Goal: Check status: Check status

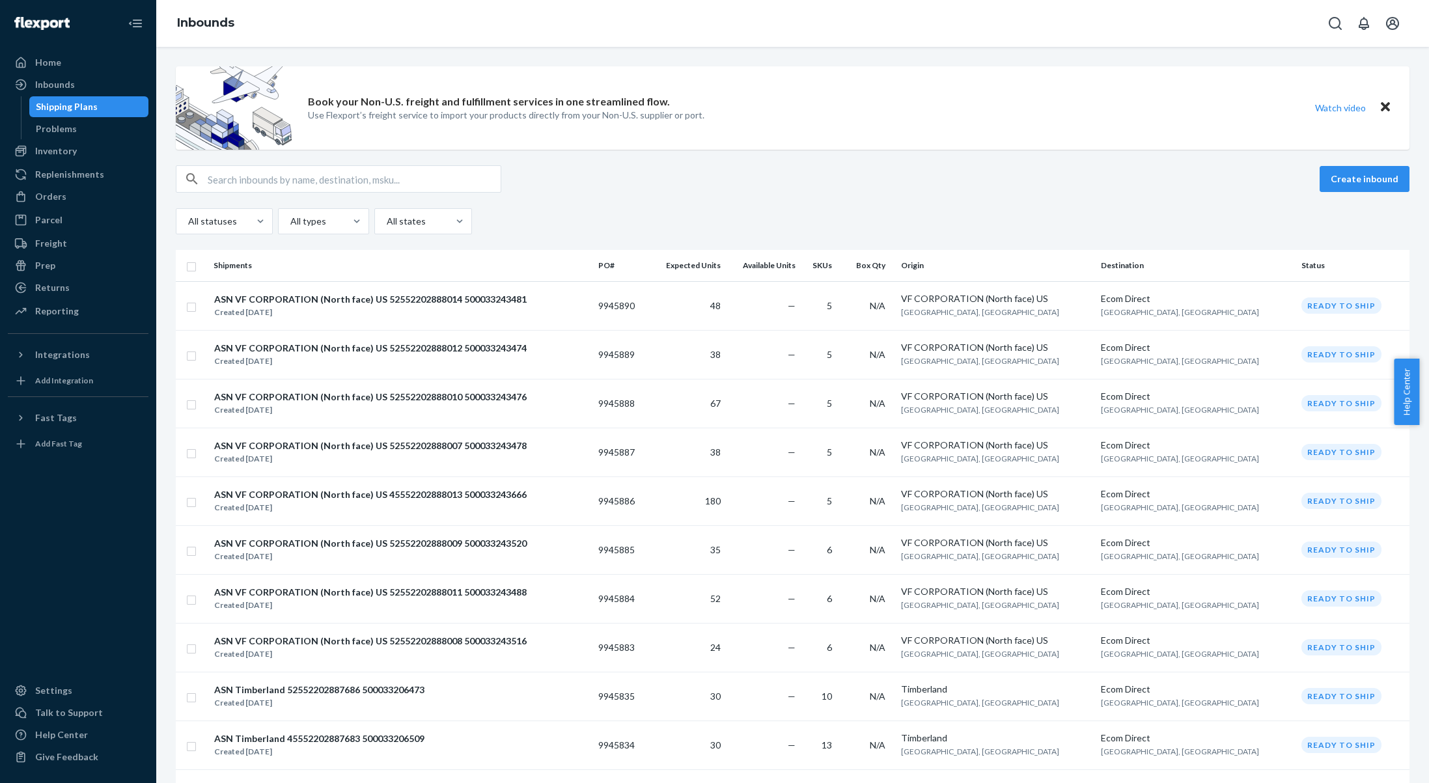
click at [67, 201] on div "Orders" at bounding box center [78, 196] width 138 height 18
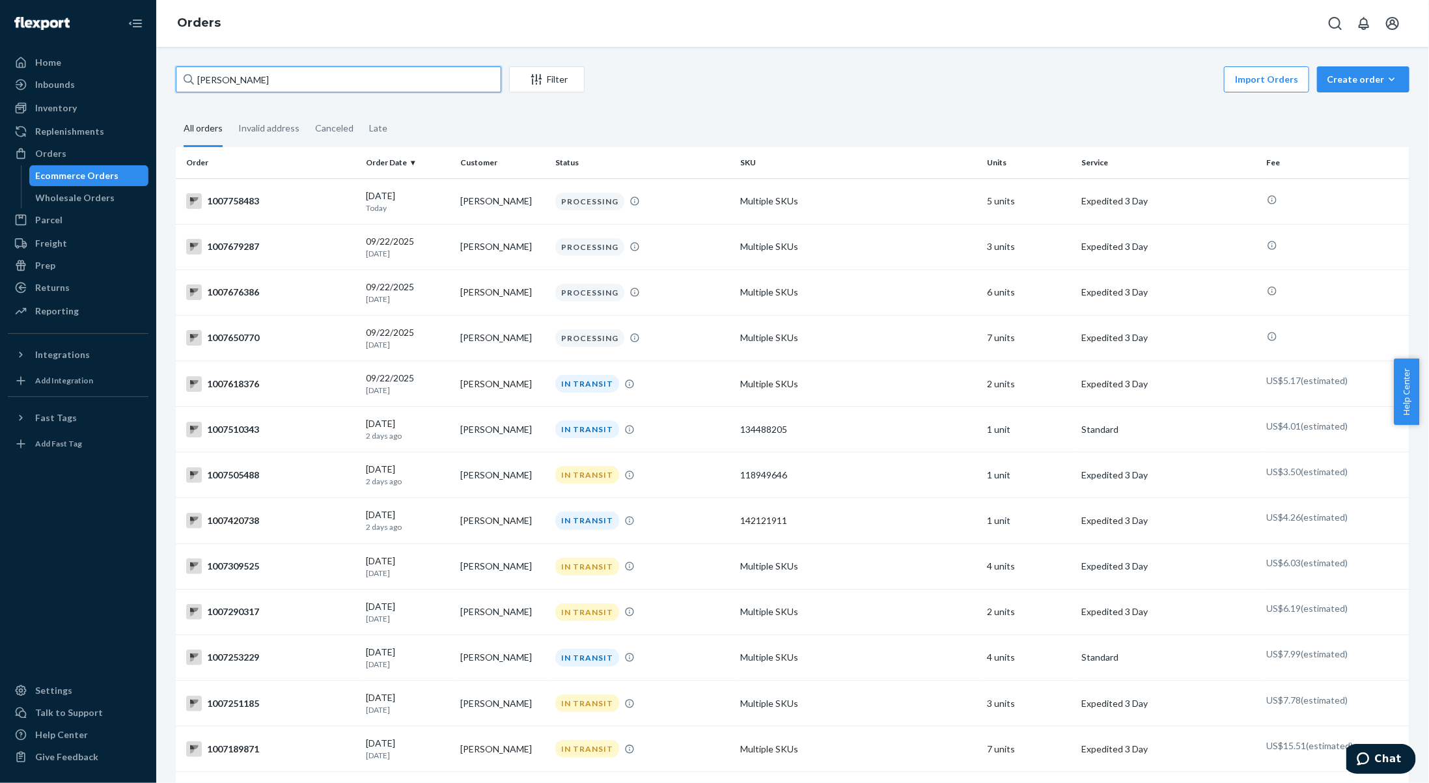
drag, startPoint x: 279, startPoint y: 76, endPoint x: 154, endPoint y: 76, distance: 125.0
click at [154, 74] on div "Home Inbounds Shipping Plans Problems Inventory Products Branded Packaging Repl…" at bounding box center [714, 391] width 1429 height 783
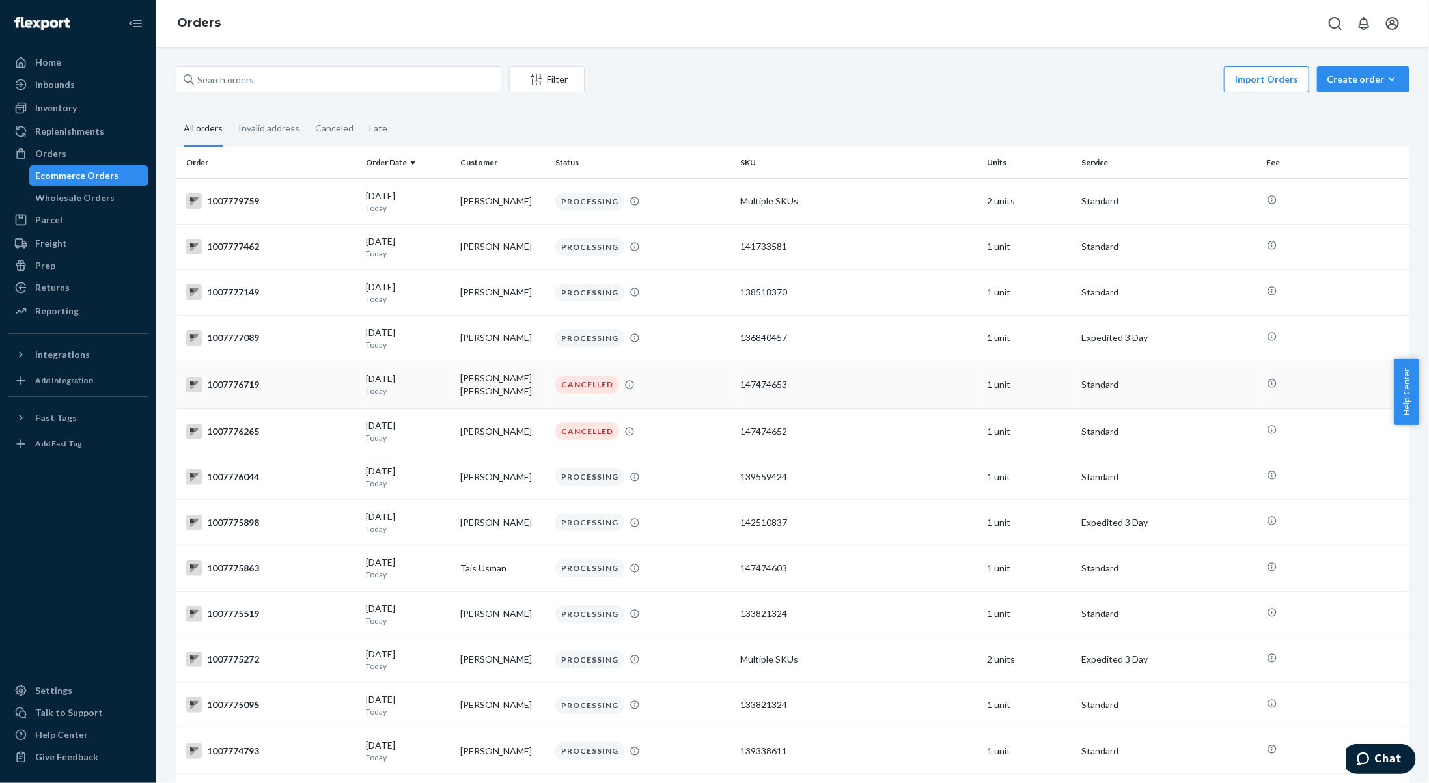
click at [584, 385] on div "CANCELLED" at bounding box center [587, 385] width 64 height 18
click at [334, 126] on div "Canceled" at bounding box center [334, 129] width 38 height 36
click at [307, 111] on input "Canceled" at bounding box center [307, 111] width 0 height 0
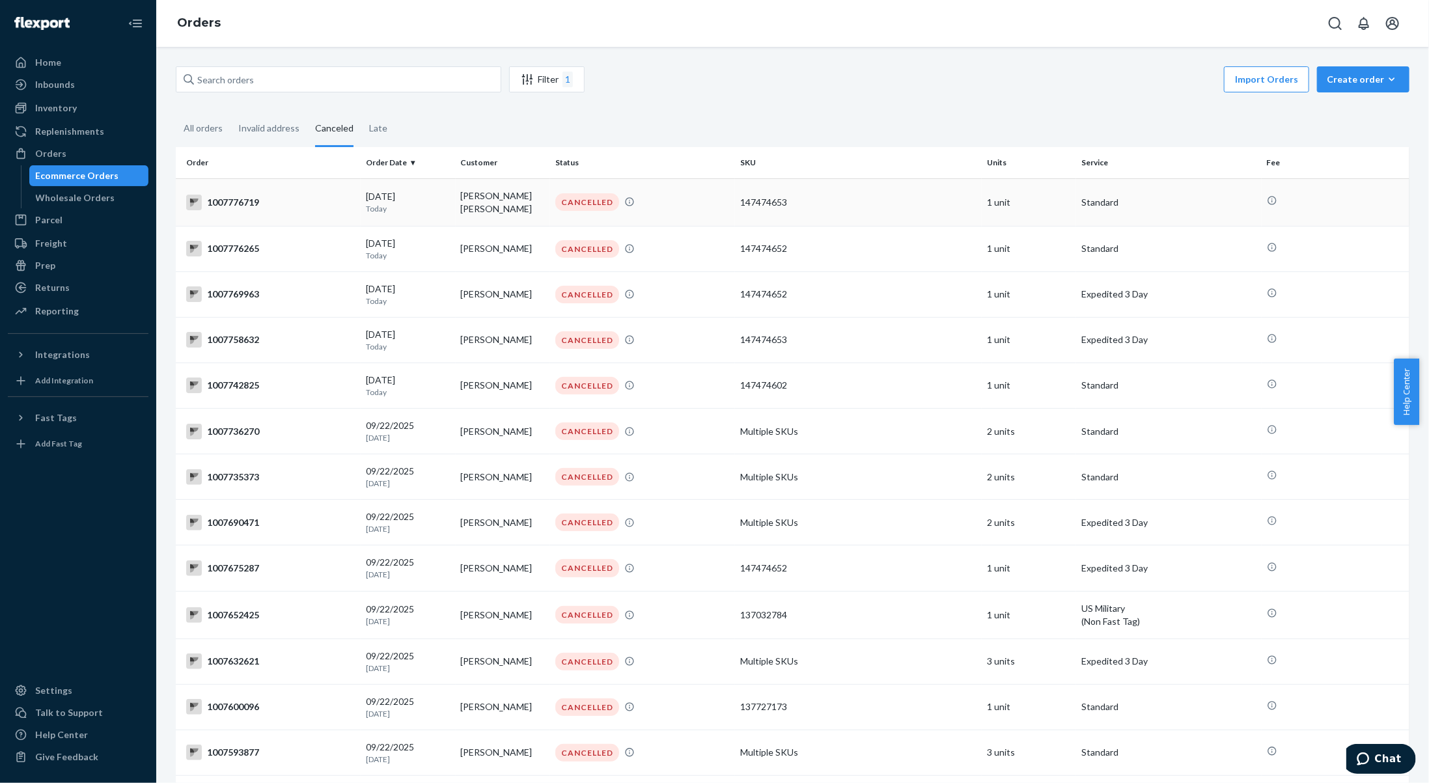
click at [387, 200] on div "[DATE] [DATE]" at bounding box center [408, 202] width 84 height 24
click at [397, 247] on div "[DATE] [DATE]" at bounding box center [408, 249] width 84 height 24
click at [374, 283] on div "[DATE] [DATE]" at bounding box center [408, 295] width 84 height 24
click at [420, 338] on div "[DATE] [DATE]" at bounding box center [408, 340] width 84 height 24
click at [389, 473] on div "[DATE] [DATE]" at bounding box center [408, 477] width 84 height 24
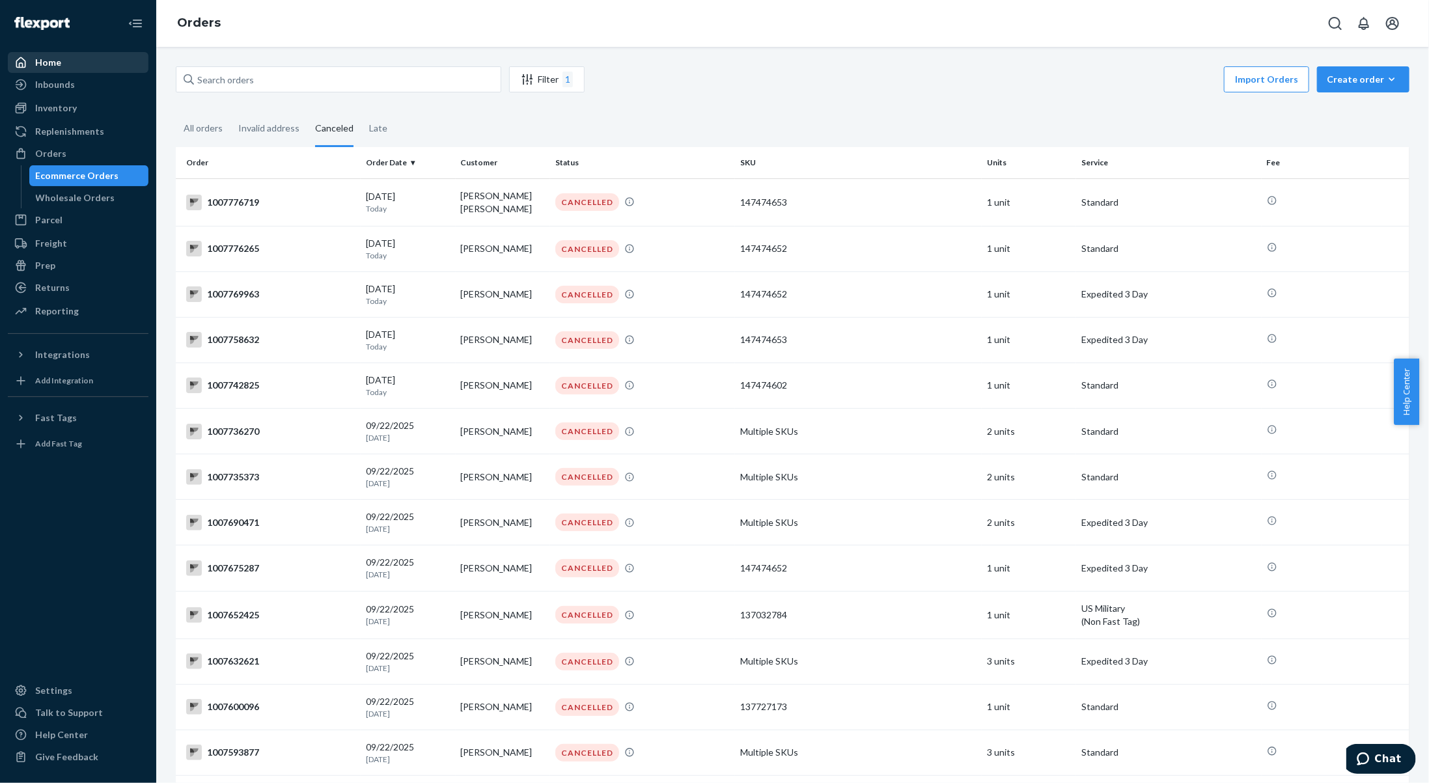
click at [36, 60] on div "Home" at bounding box center [48, 62] width 26 height 13
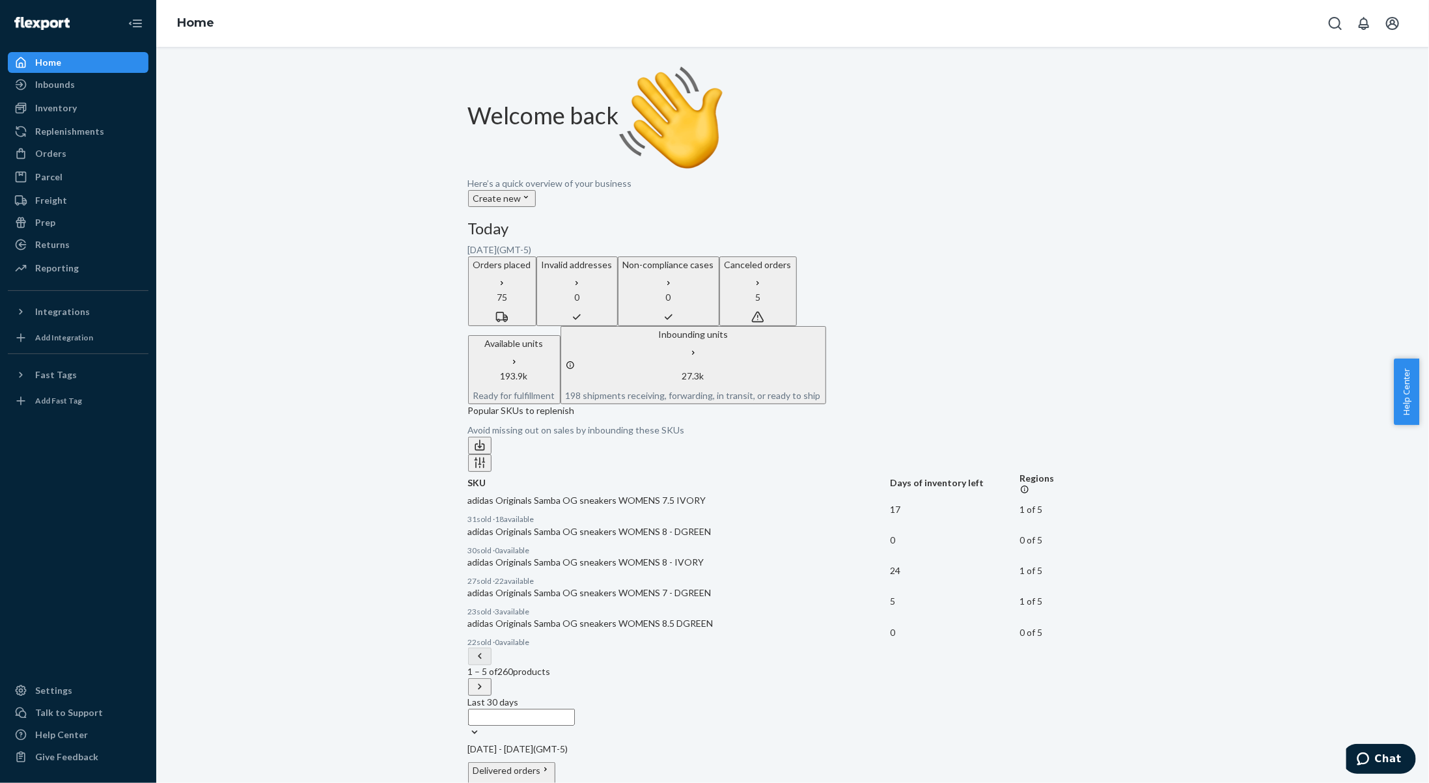
click at [698, 357] on icon at bounding box center [693, 352] width 9 height 9
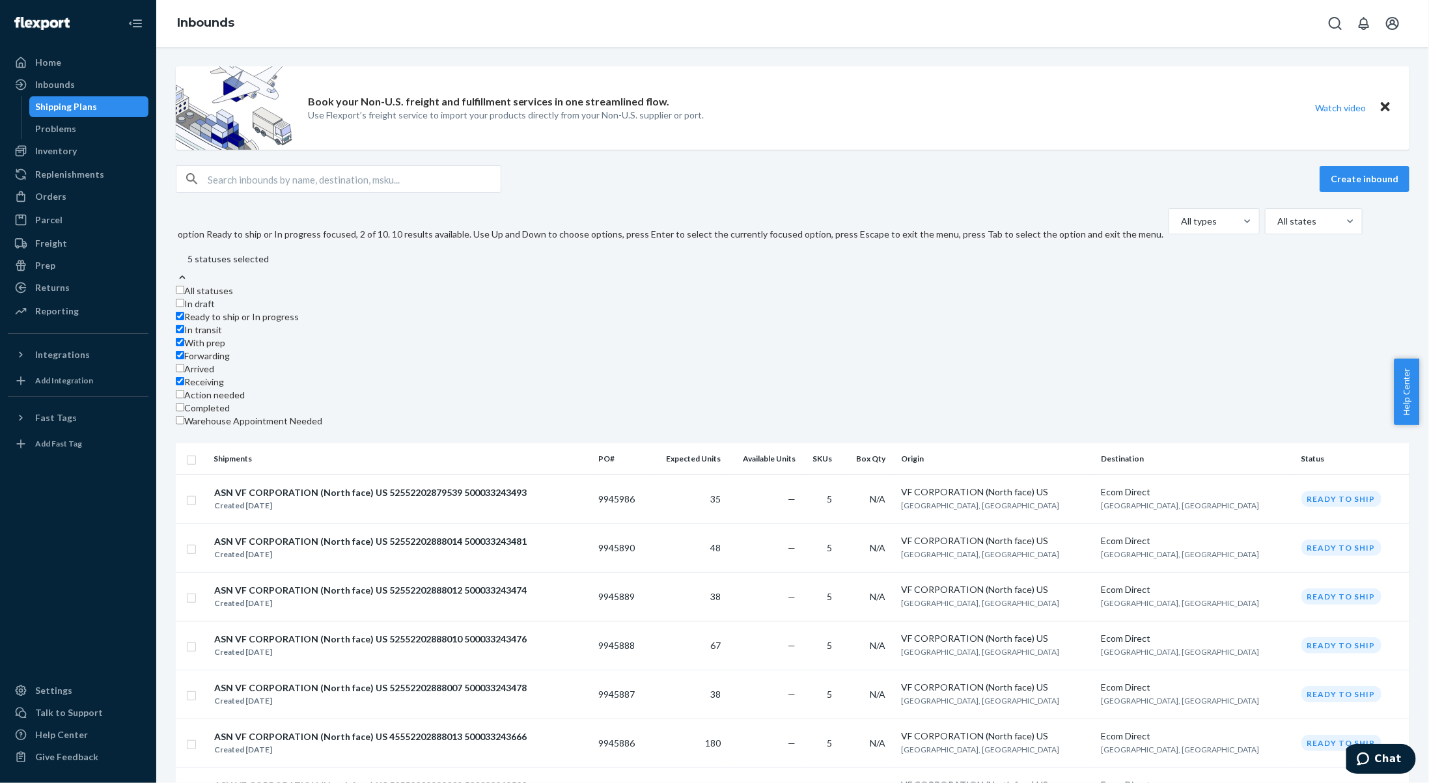
click at [195, 311] on label "Ready to ship or In progress" at bounding box center [237, 317] width 123 height 13
checkbox input "false"
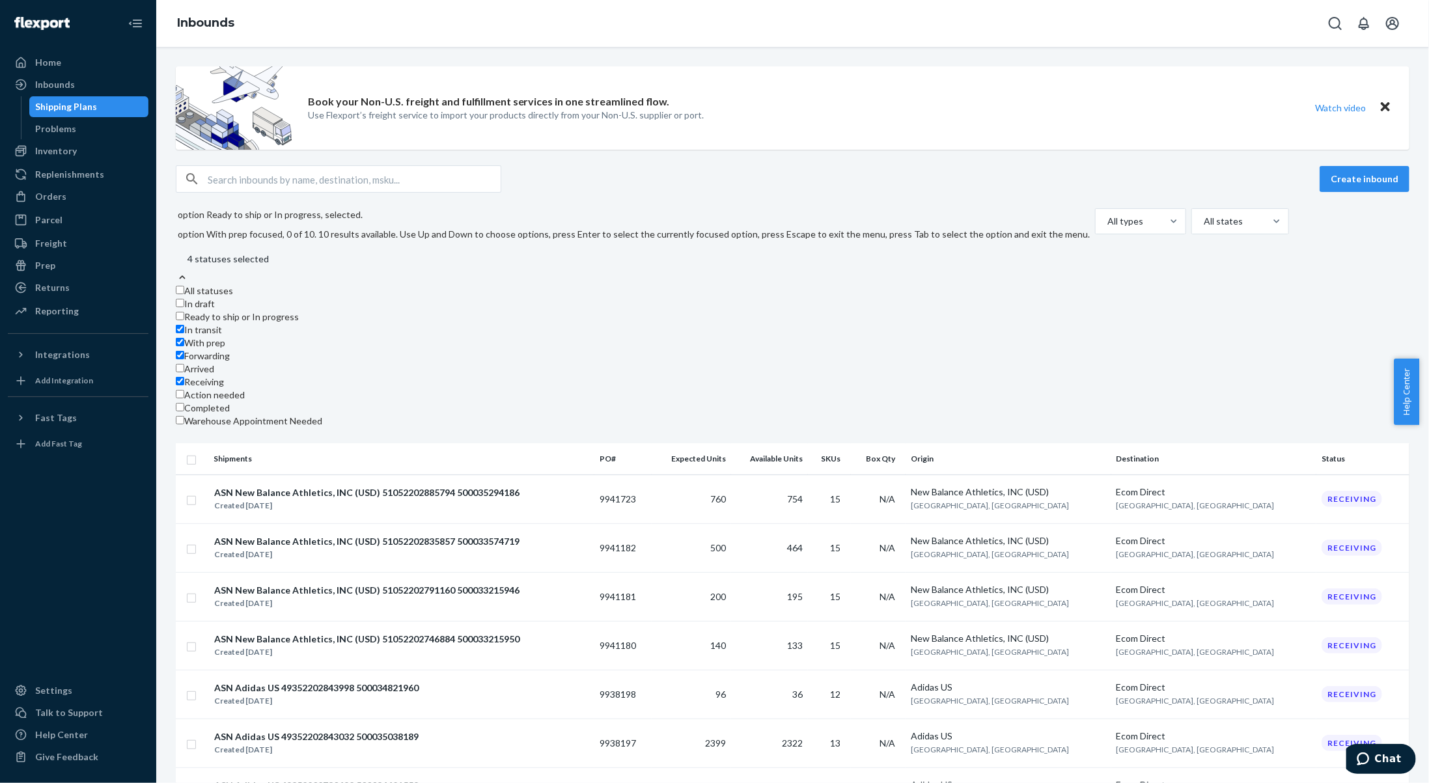
scroll to position [96, 0]
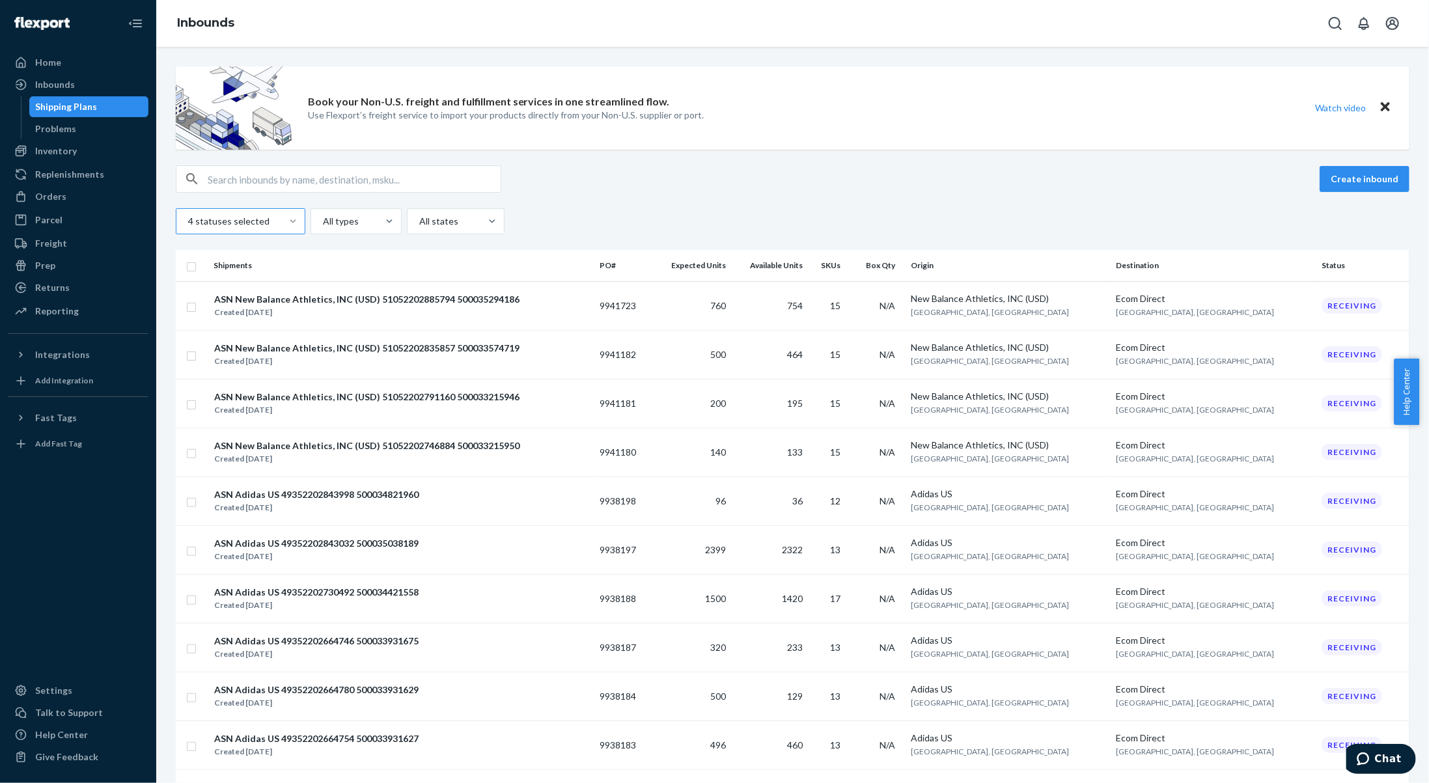
click at [692, 158] on div "Book your Non-U.S. freight and fulfillment services in one streamlined flow. Us…" at bounding box center [792, 599] width 1253 height 1067
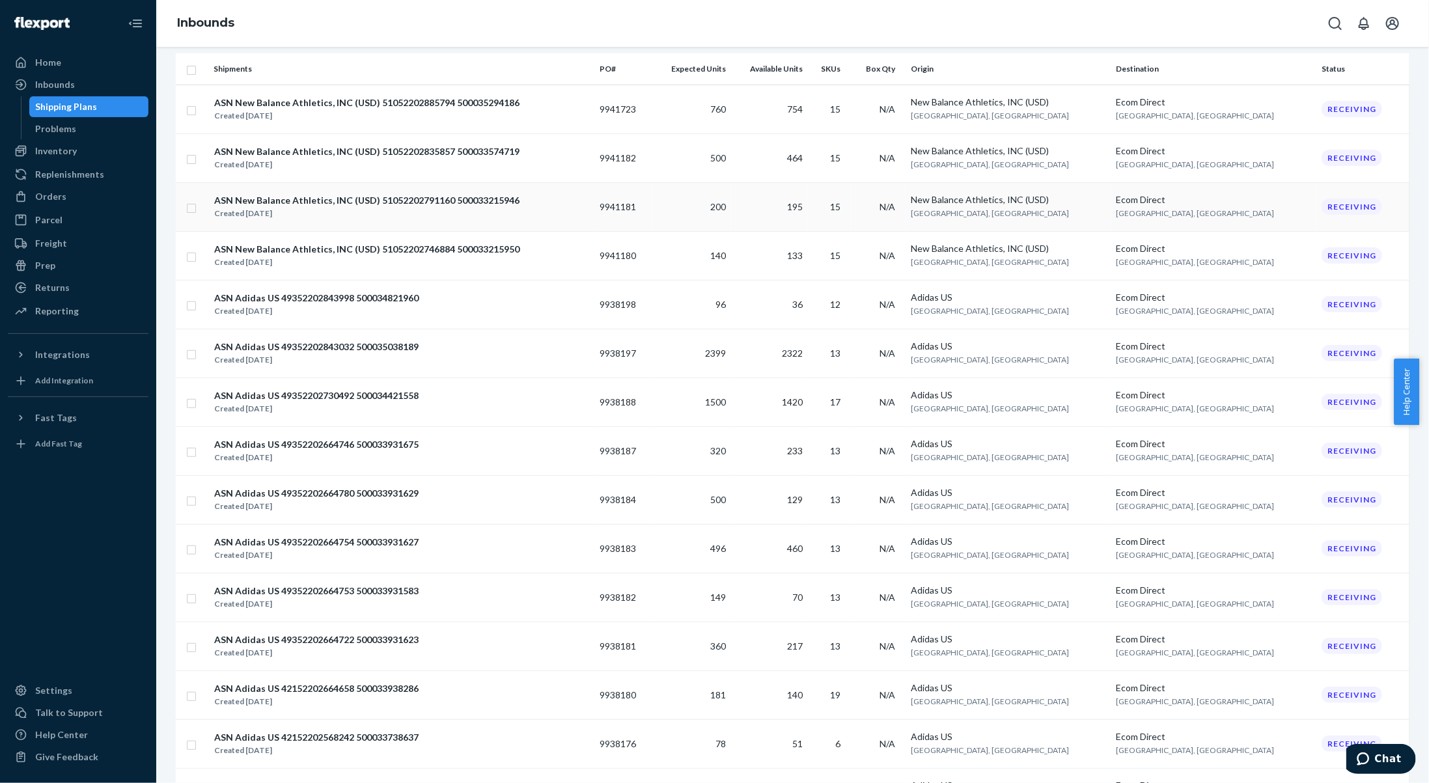
scroll to position [0, 0]
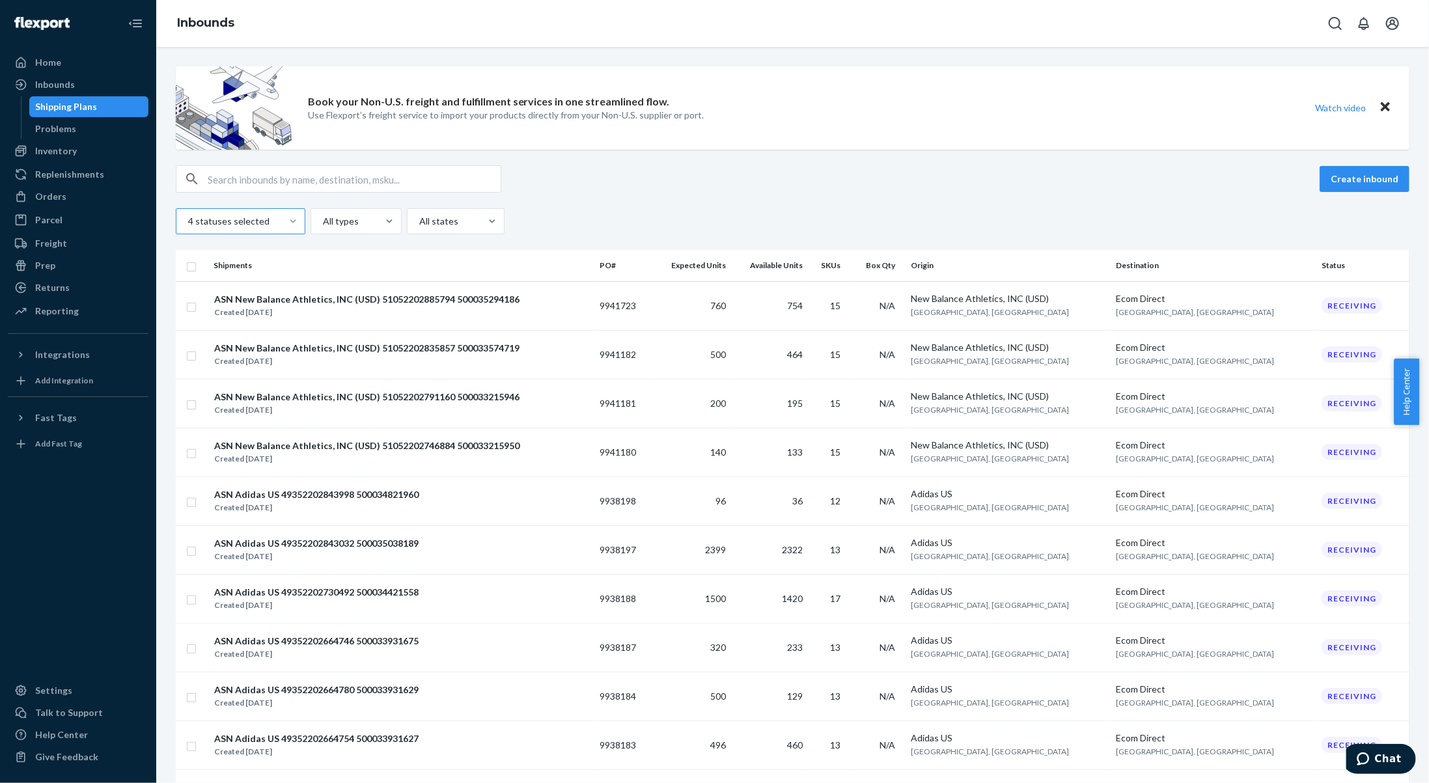
click at [281, 225] on div at bounding box center [292, 221] width 23 height 13
click at [188, 225] on input "4 statuses selected" at bounding box center [187, 221] width 1 height 13
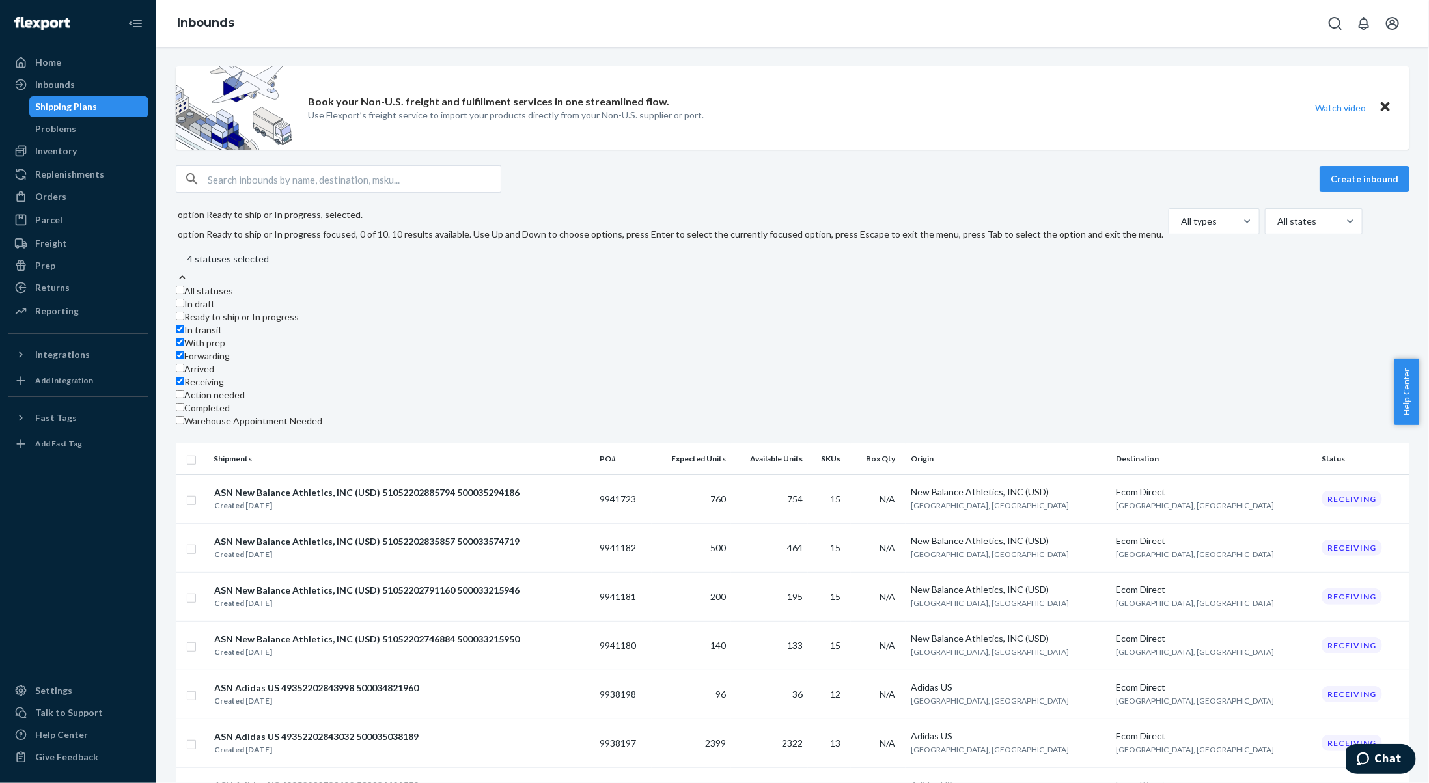
click at [253, 311] on span "Ready to ship or In progress" at bounding box center [241, 316] width 115 height 11
checkbox input "true"
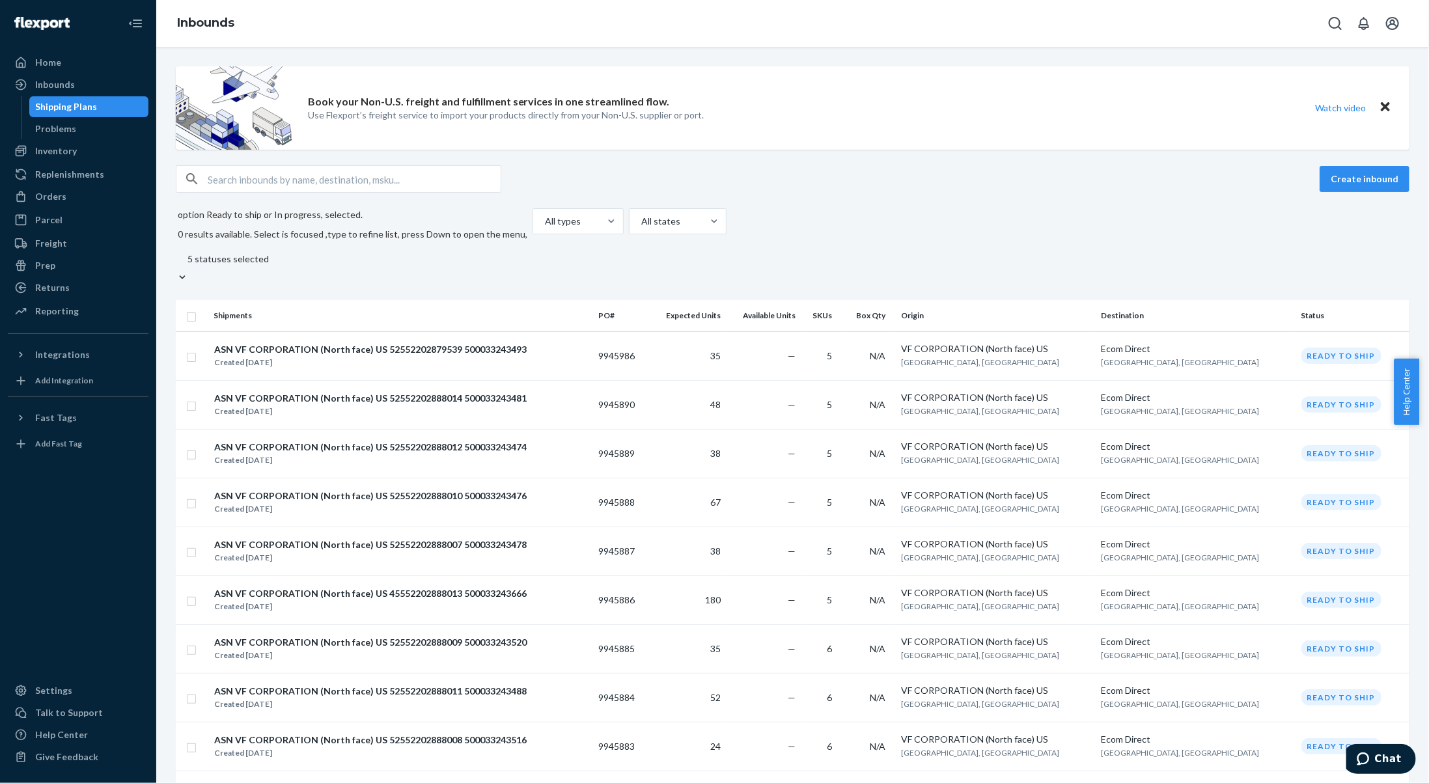
click at [271, 251] on div at bounding box center [362, 259] width 352 height 16
click at [187, 253] on input "option Ready to ship or In progress, selected. 0 results available. Select is f…" at bounding box center [186, 259] width 1 height 13
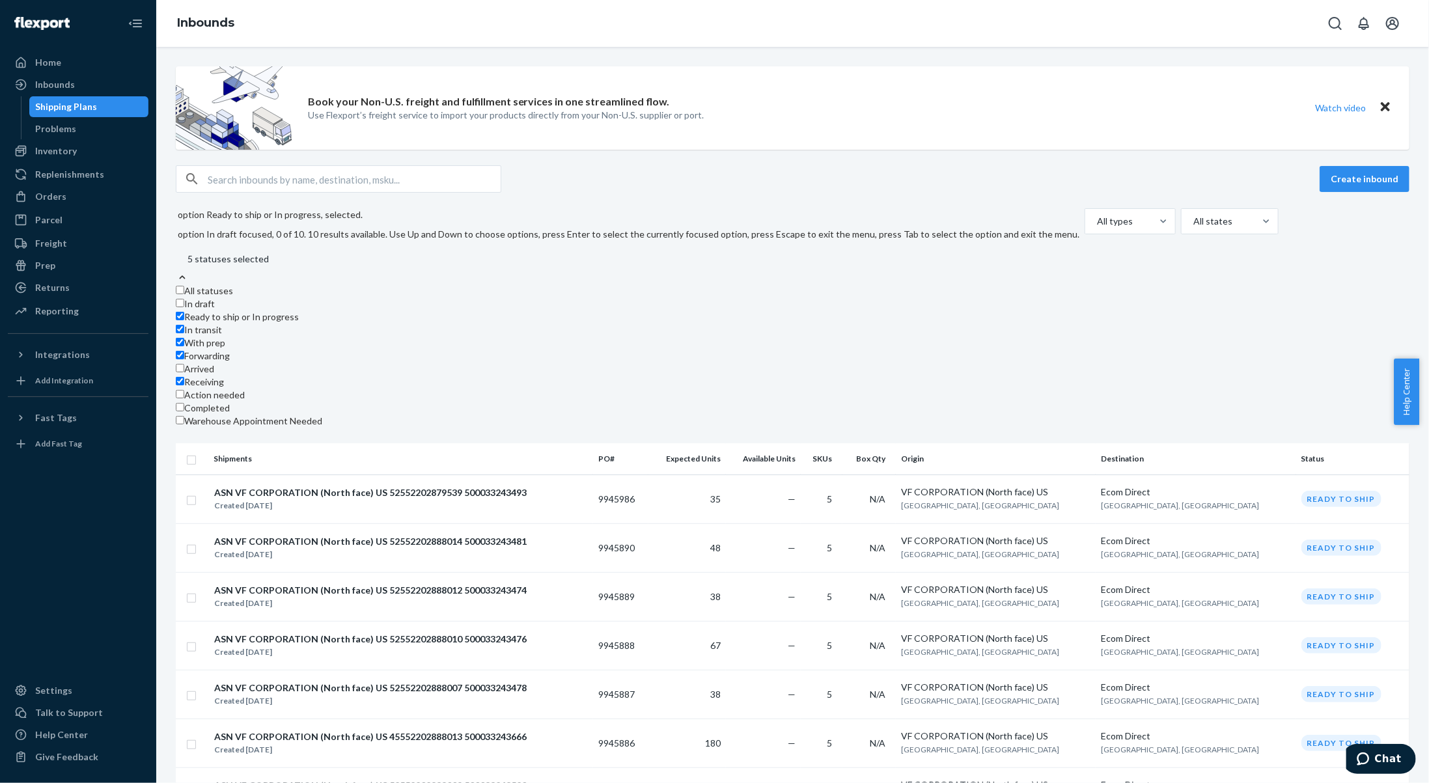
click at [193, 284] on label "All statuses" at bounding box center [204, 290] width 57 height 13
checkbox input "true"
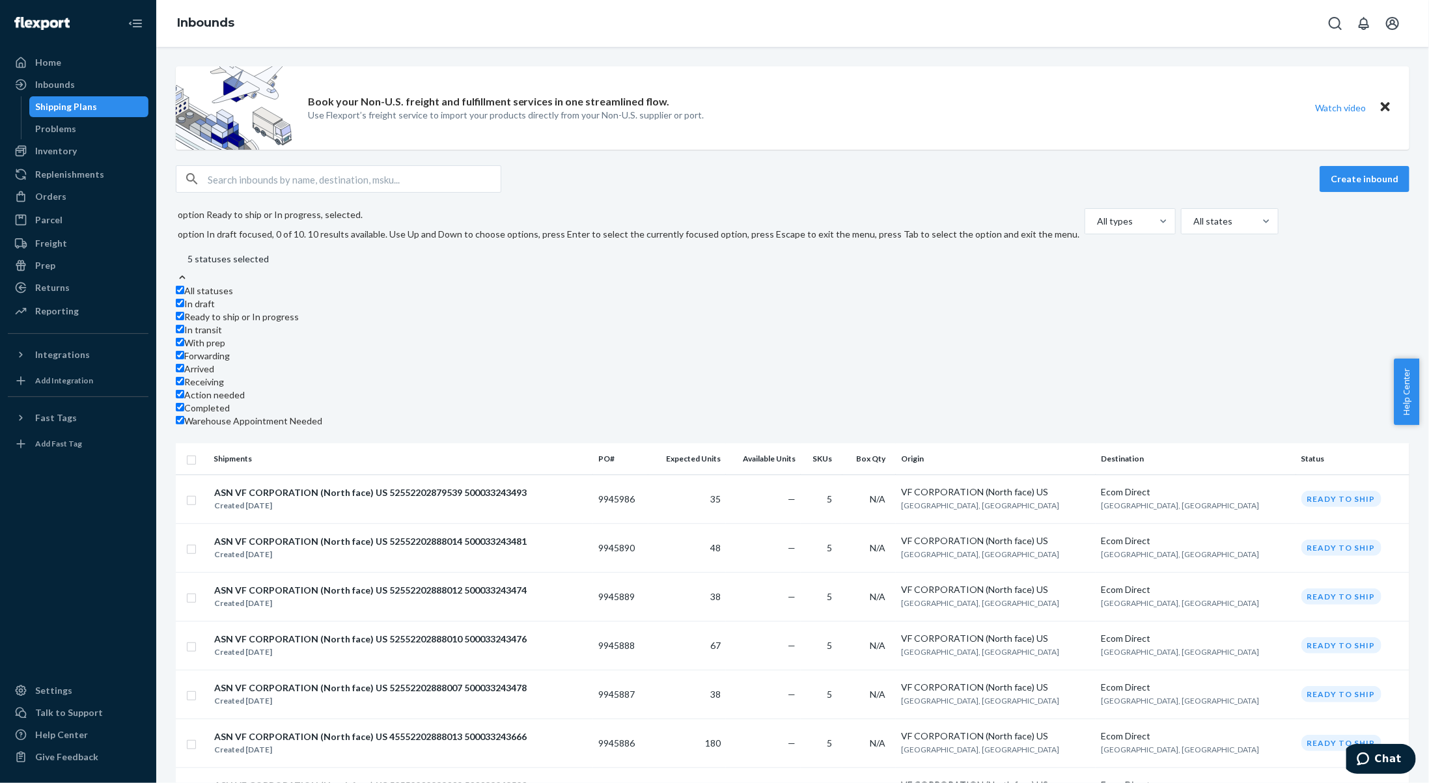
checkbox input "true"
click at [191, 284] on label "All statuses" at bounding box center [204, 290] width 57 height 13
checkbox input "false"
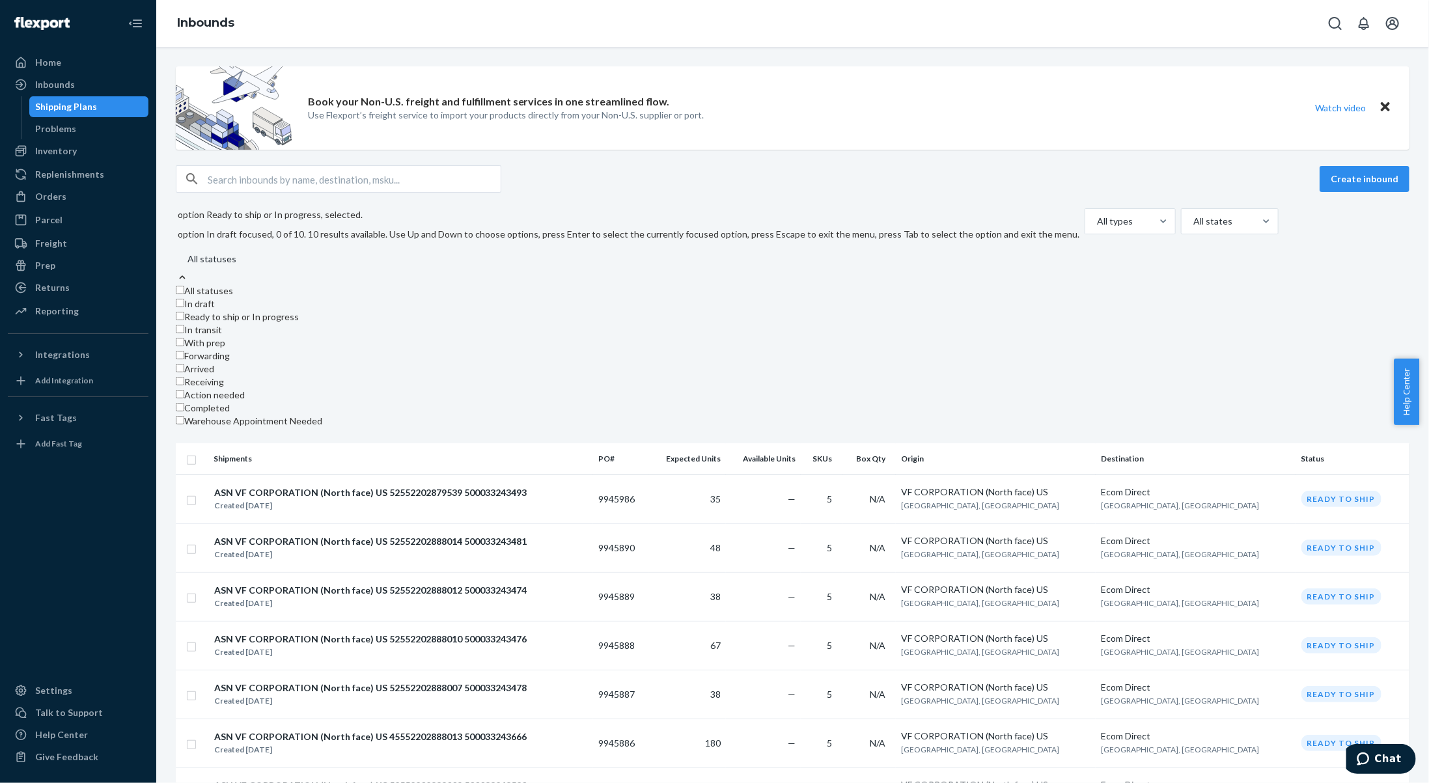
checkbox input "false"
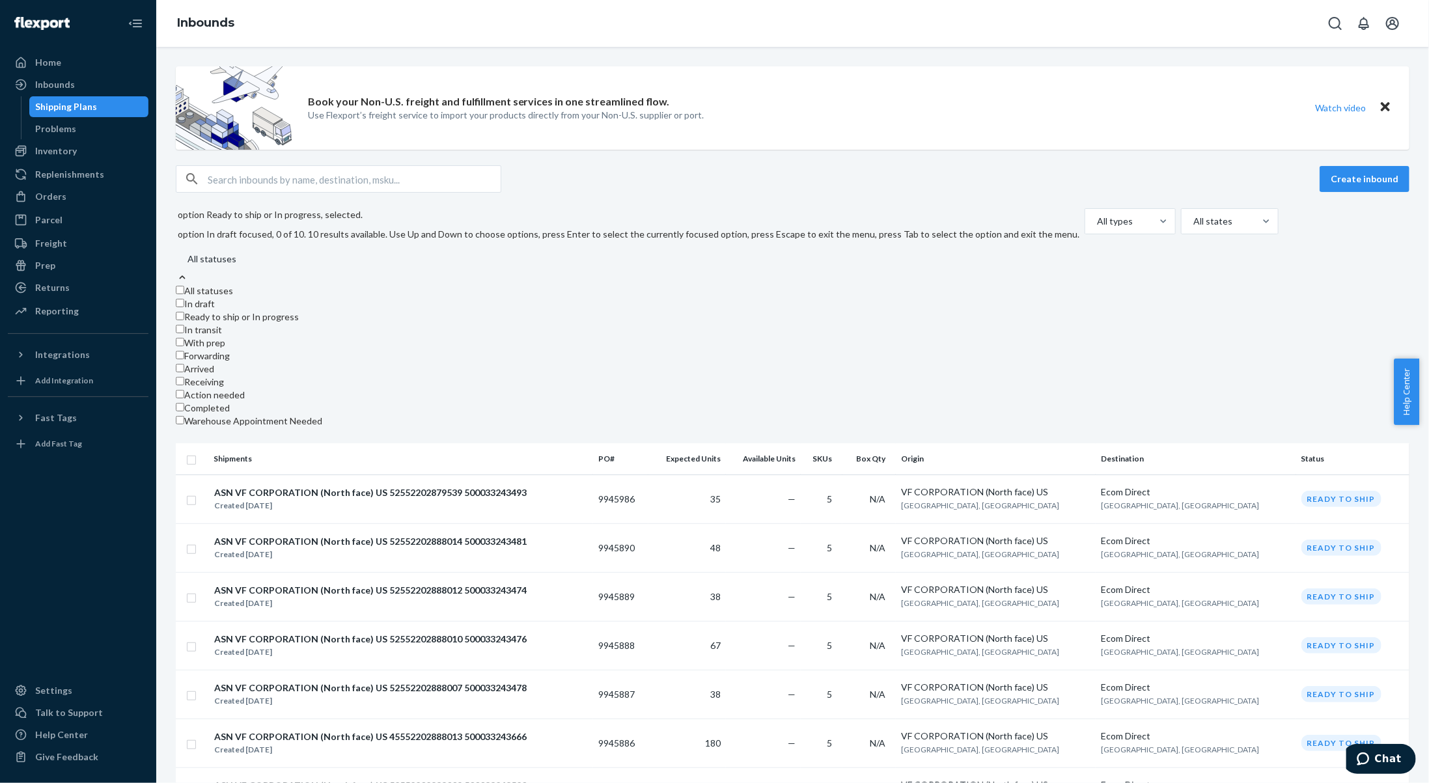
checkbox input "false"
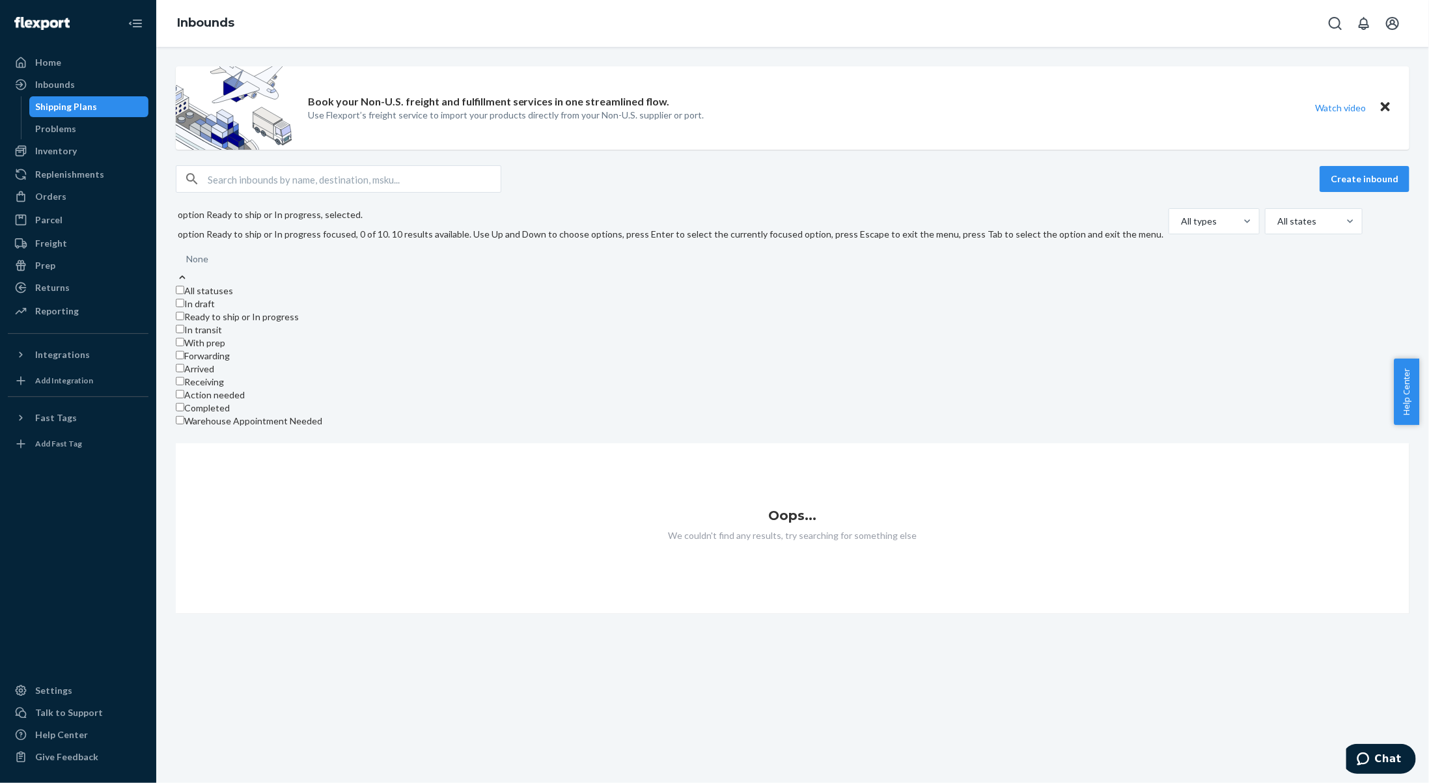
scroll to position [96, 0]
click at [193, 402] on label "Completed" at bounding box center [203, 408] width 54 height 13
checkbox input "true"
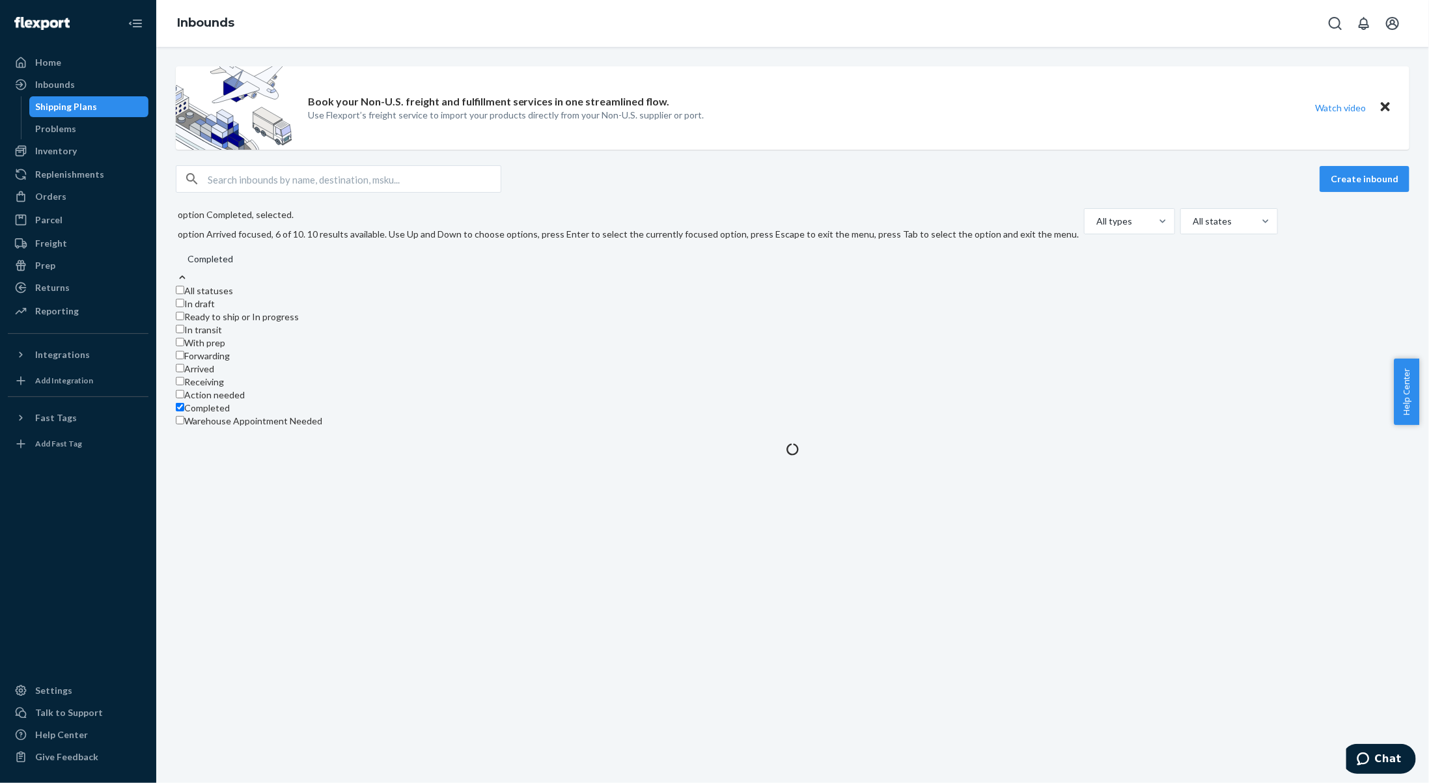
click at [782, 205] on div "Create inbound option Completed, selected. option Arrived focused, 6 of 10. 10 …" at bounding box center [793, 296] width 1234 height 262
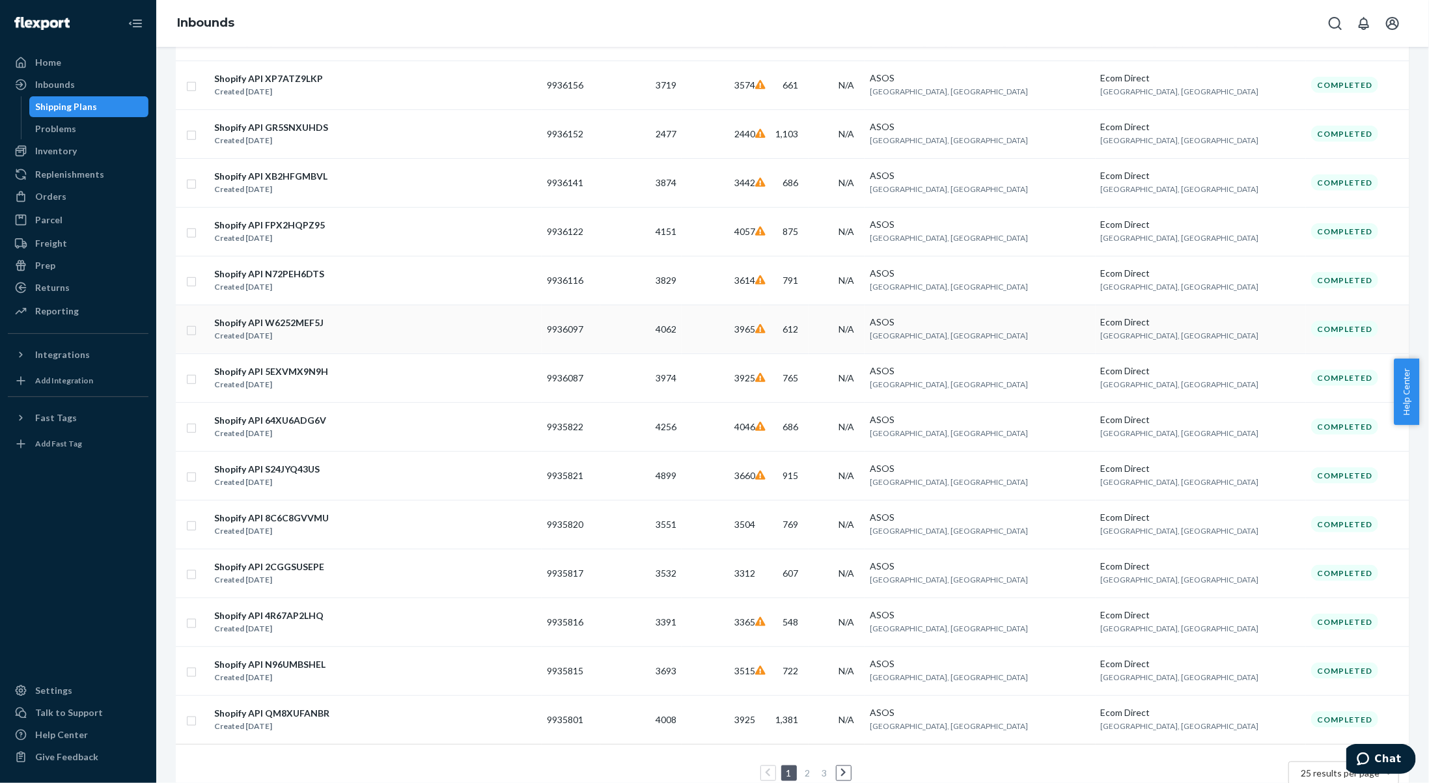
scroll to position [777, 0]
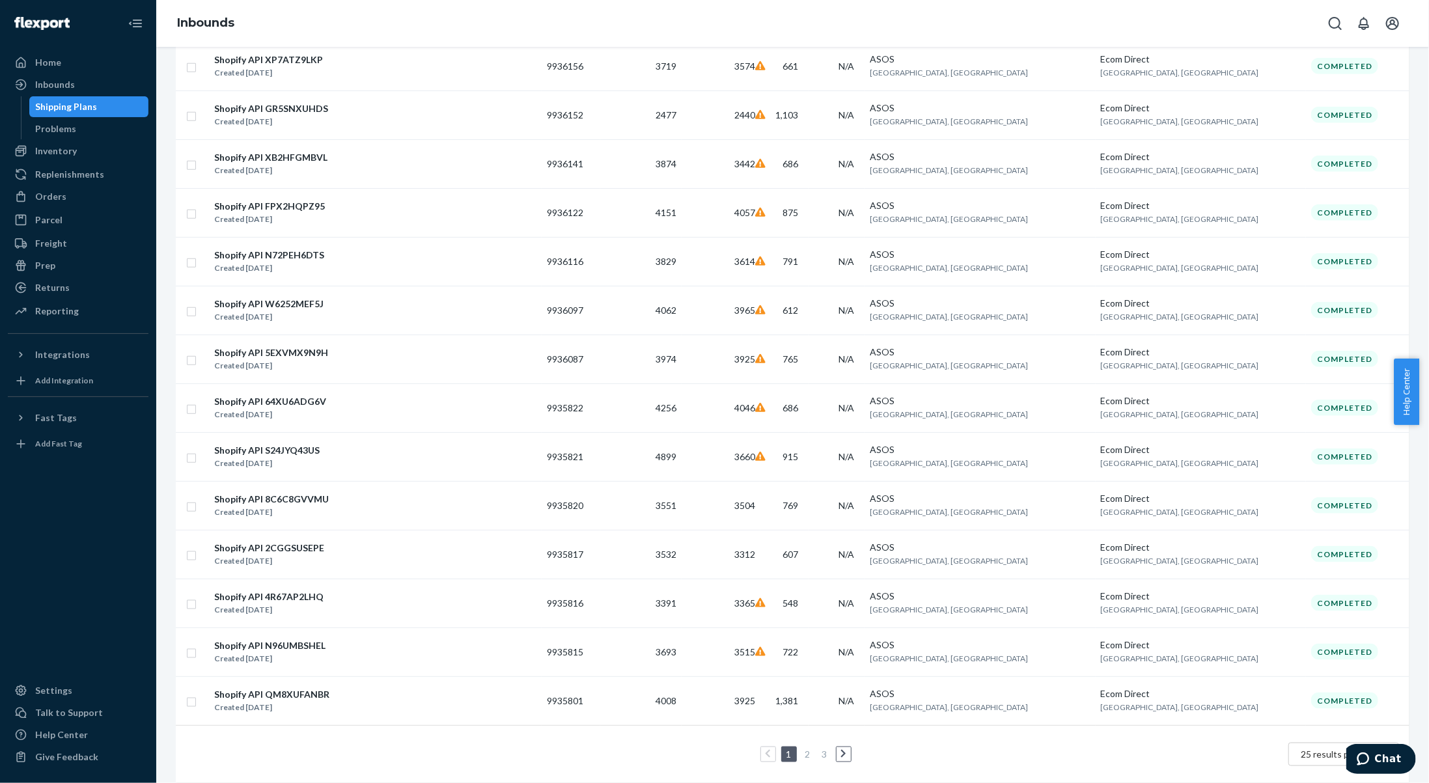
click at [820, 749] on link "3" at bounding box center [825, 754] width 10 height 11
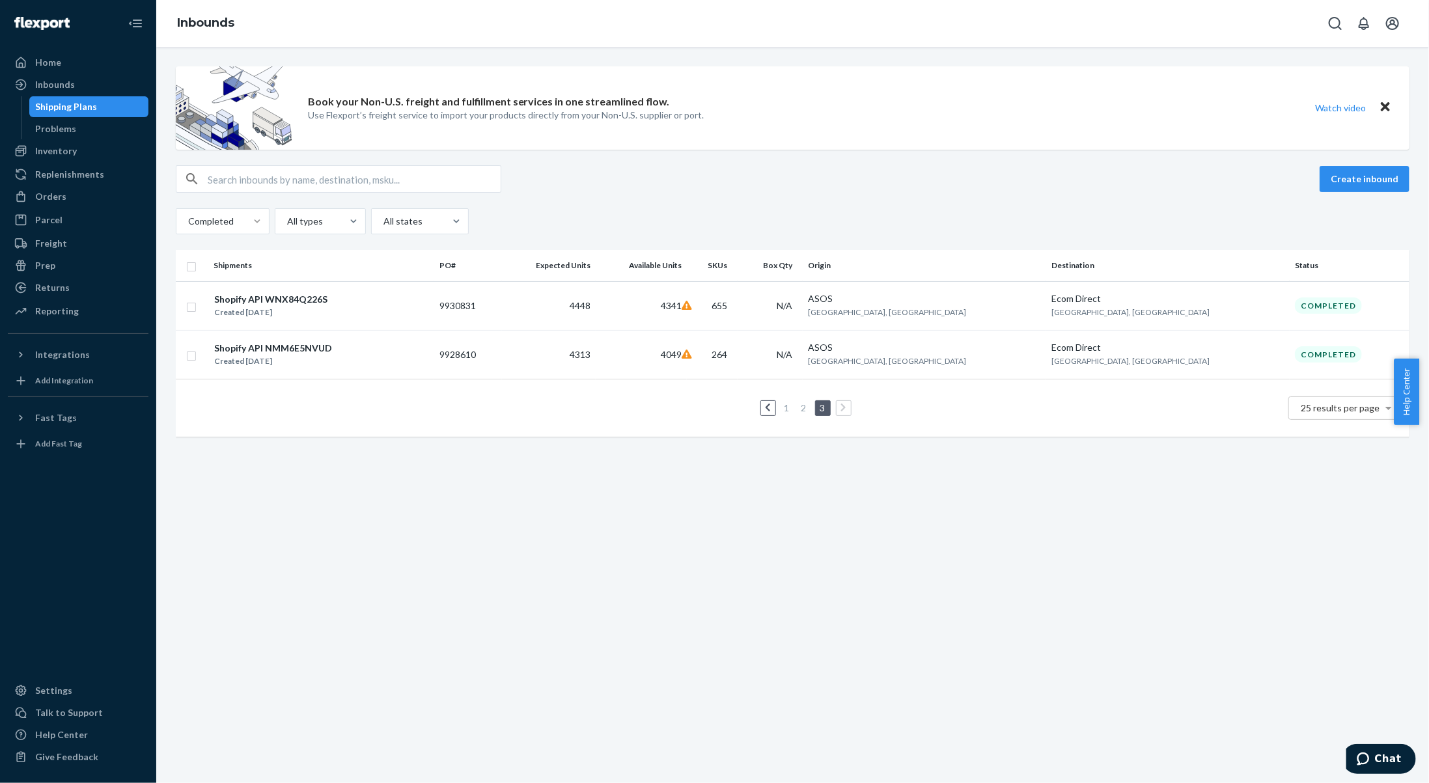
click at [799, 407] on link "2" at bounding box center [804, 407] width 10 height 11
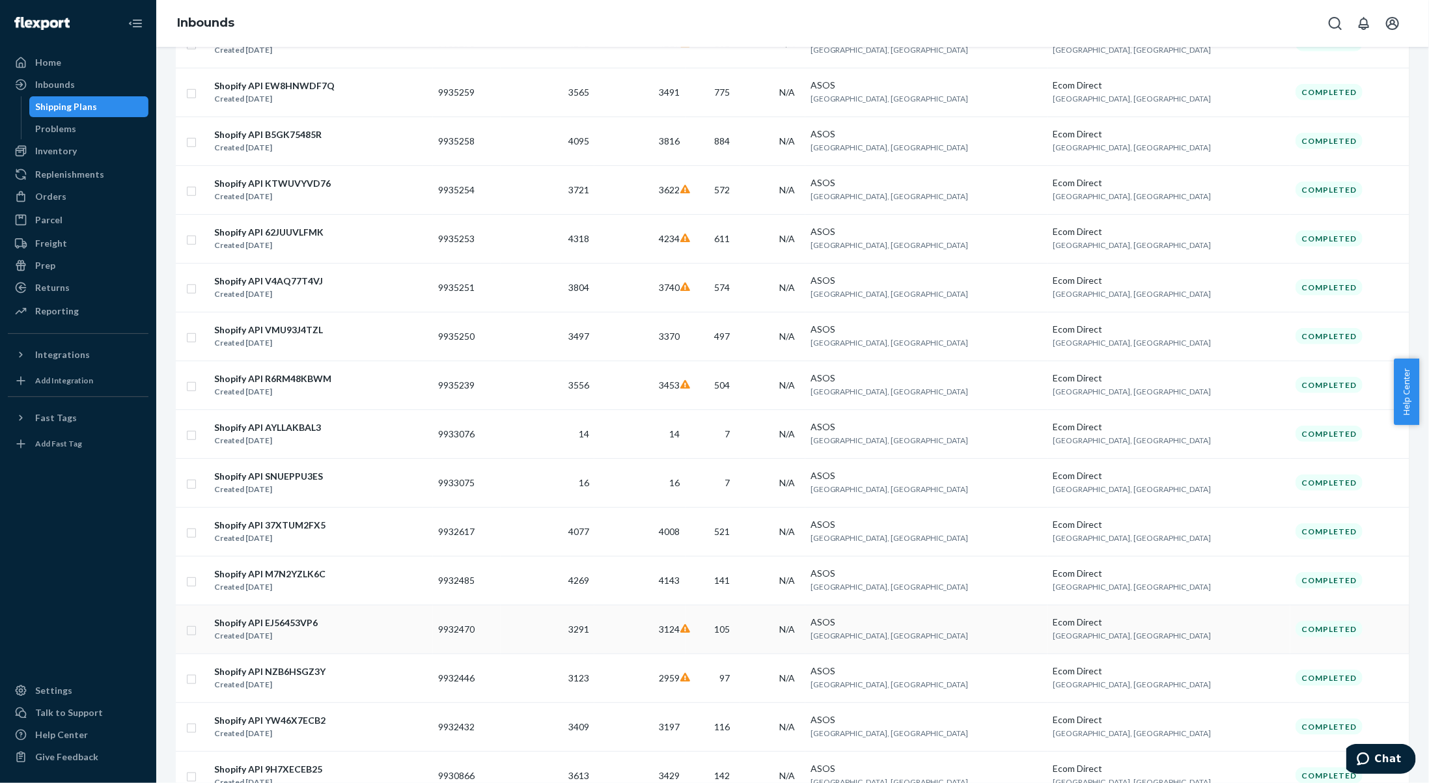
scroll to position [777, 0]
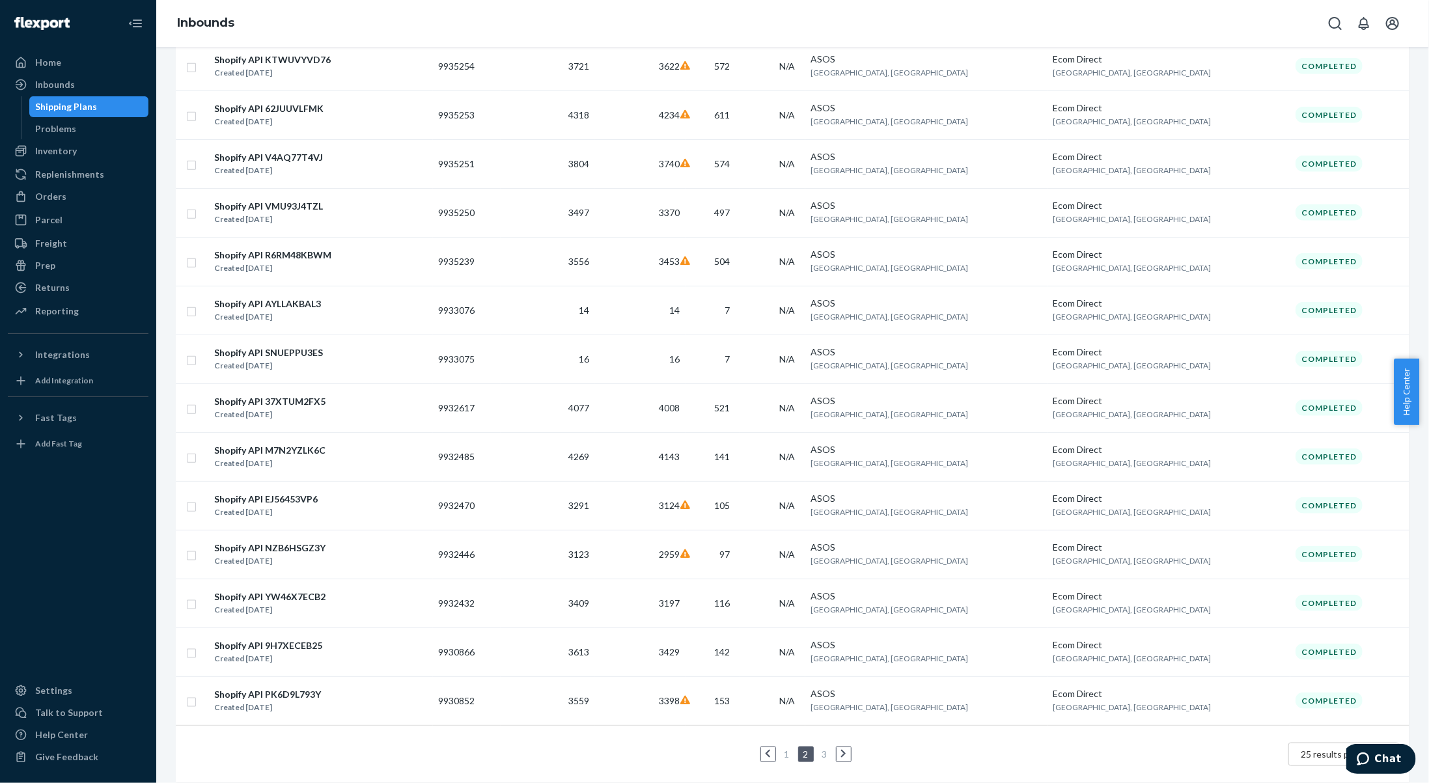
click at [782, 749] on link "1" at bounding box center [787, 754] width 10 height 11
